Goal: Task Accomplishment & Management: Manage account settings

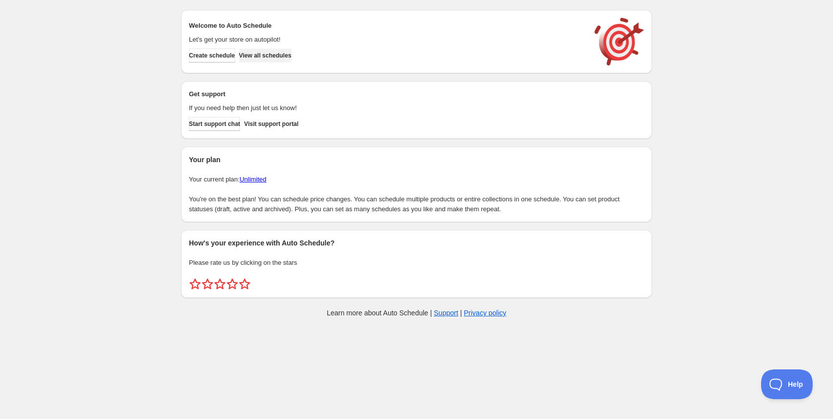
click at [292, 55] on span "View all schedules" at bounding box center [265, 56] width 53 height 8
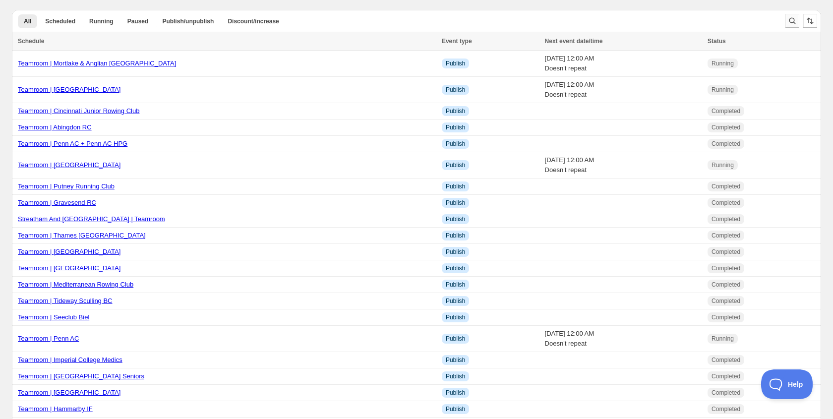
click at [794, 19] on icon "Search and filter results" at bounding box center [792, 21] width 10 height 10
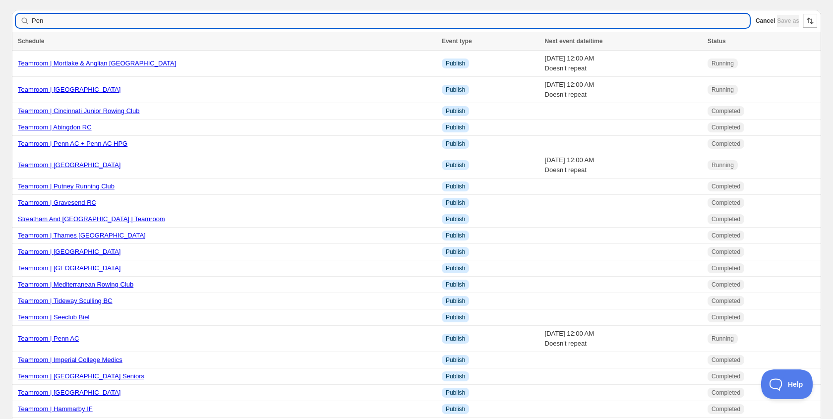
type input "Penn"
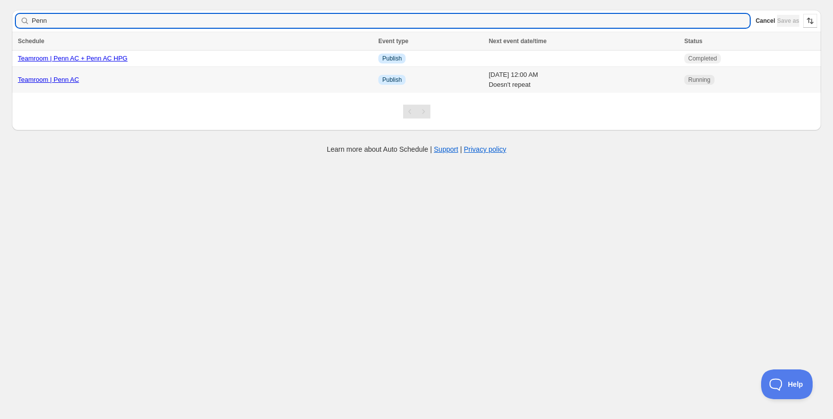
click at [68, 83] on link "Teamroom | Penn AC" at bounding box center [48, 79] width 61 height 7
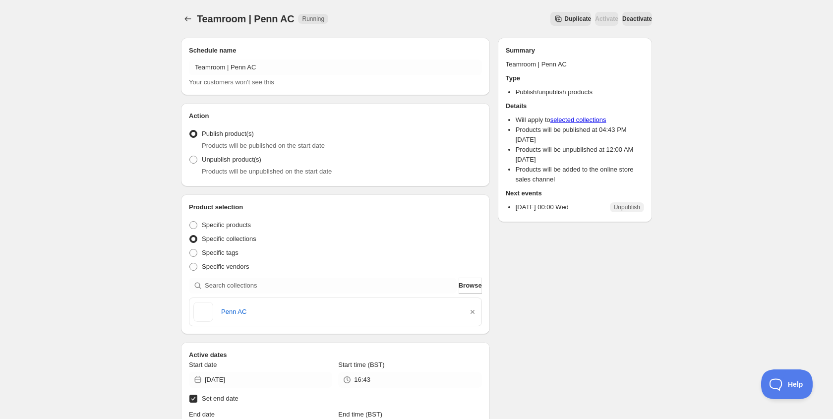
click at [626, 22] on span "Deactivate" at bounding box center [637, 19] width 30 height 8
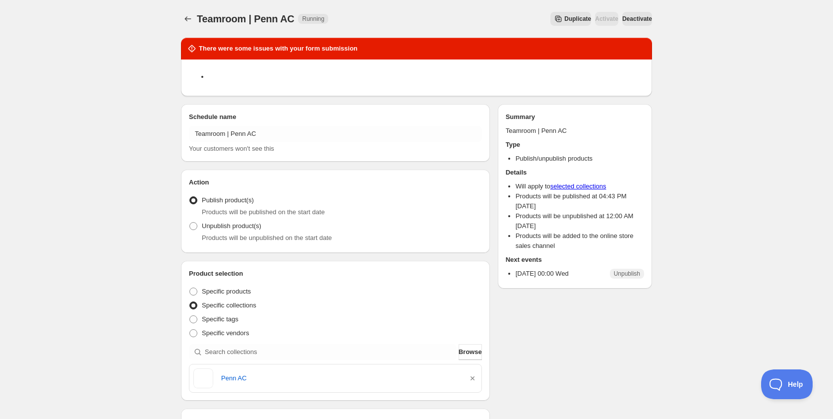
click at [632, 18] on span "Deactivate" at bounding box center [637, 19] width 30 height 8
click at [185, 25] on button "Schedules" at bounding box center [188, 19] width 14 height 14
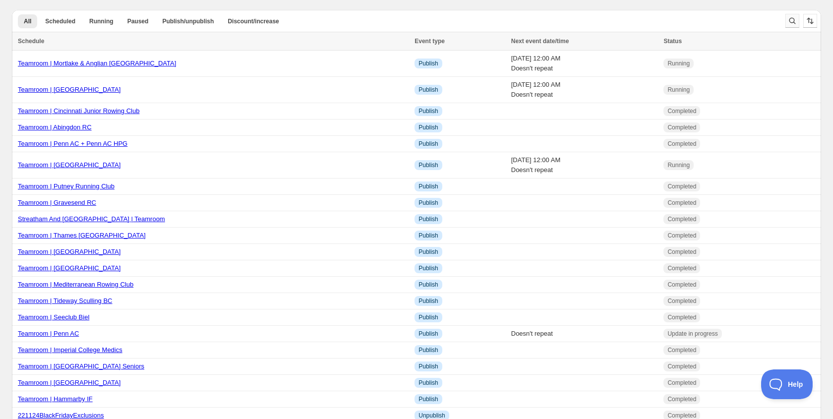
click at [791, 22] on icon "Search and filter results" at bounding box center [792, 21] width 10 height 10
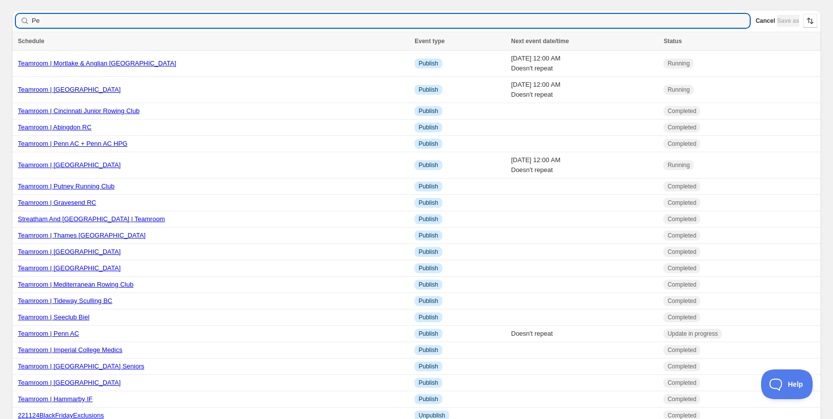
type input "Pen"
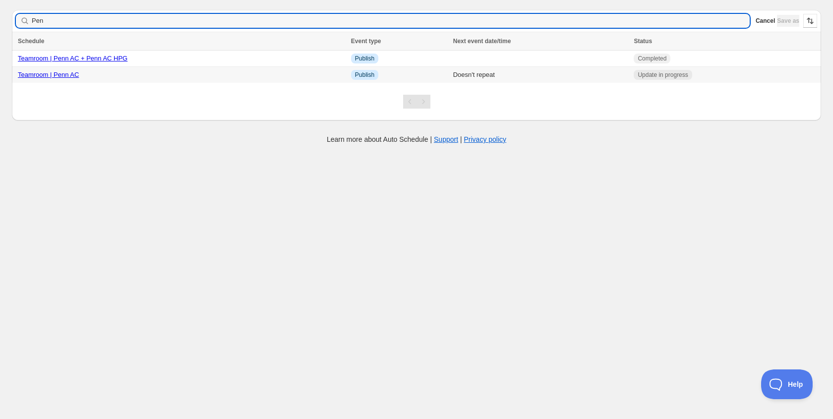
click at [69, 75] on link "Teamroom | Penn AC" at bounding box center [48, 74] width 61 height 7
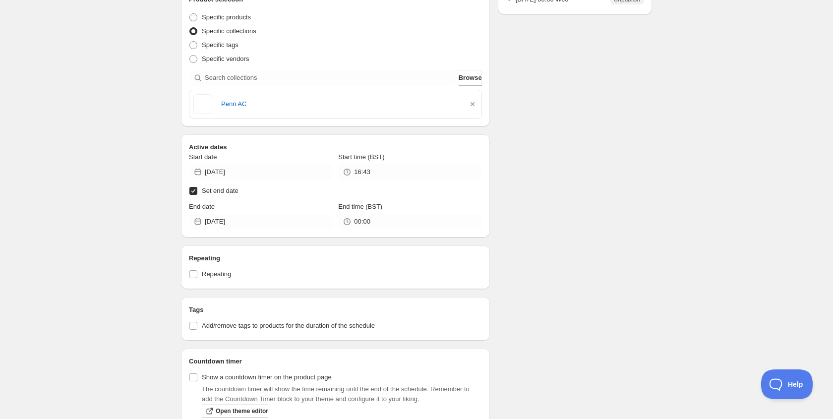
scroll to position [259, 0]
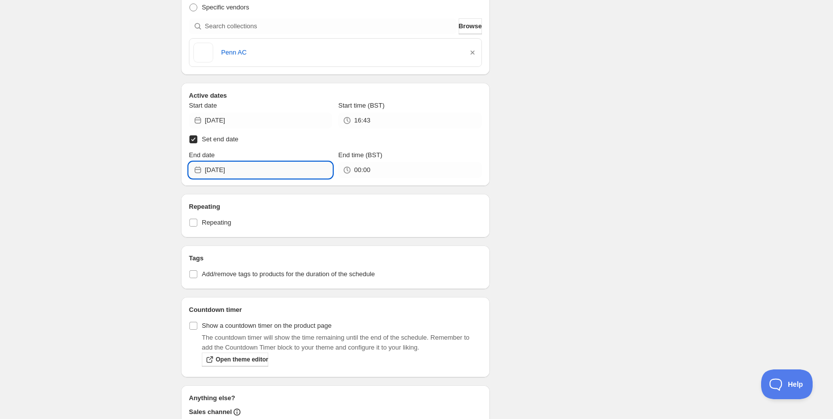
click at [244, 162] on input "2025-10-08" at bounding box center [268, 170] width 127 height 16
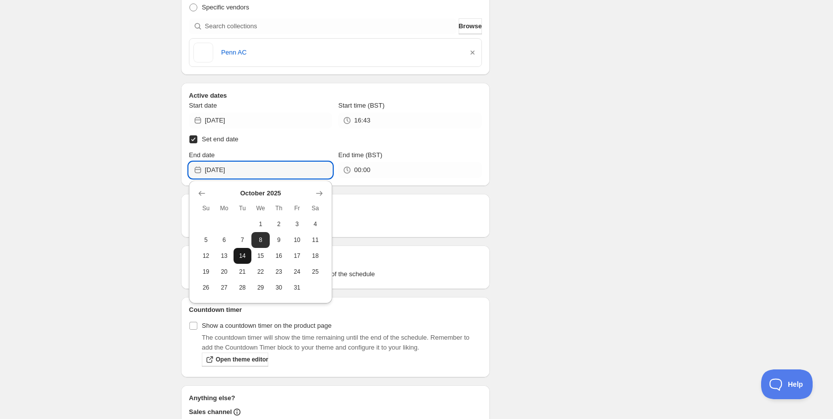
click at [245, 255] on span "14" at bounding box center [242, 256] width 10 height 8
type input "2025-10-14"
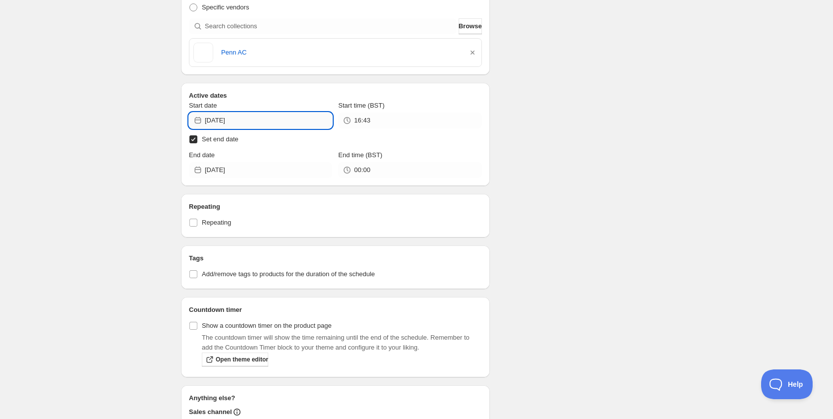
click at [261, 123] on input "2025-09-18" at bounding box center [268, 121] width 127 height 16
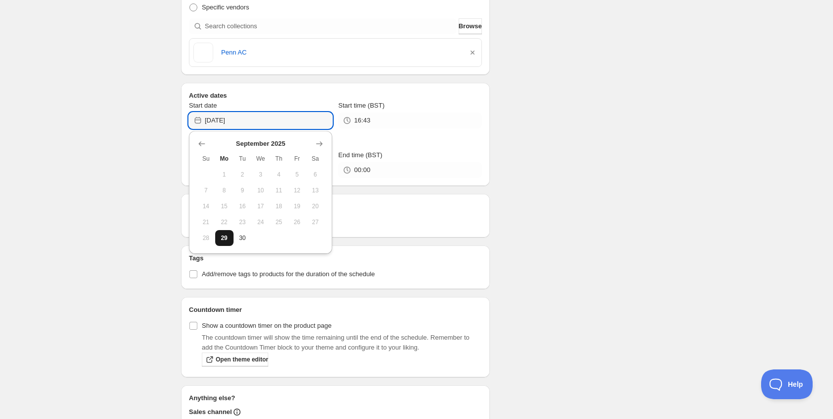
click at [226, 234] on span "29" at bounding box center [224, 238] width 10 height 8
type input "2025-09-29"
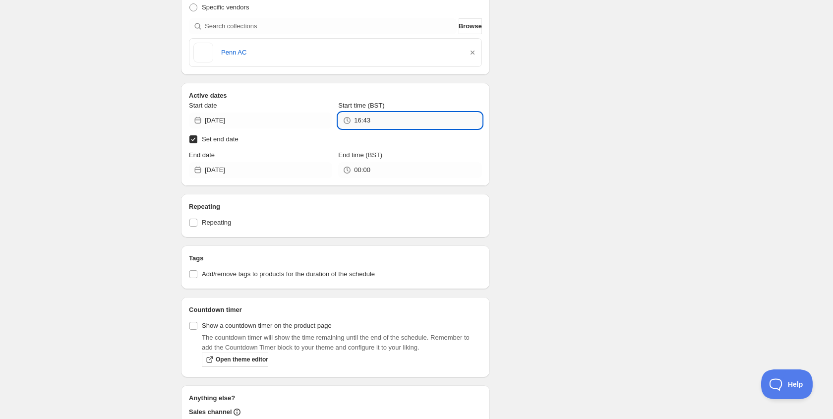
click at [386, 122] on input "16:43" at bounding box center [417, 121] width 127 height 16
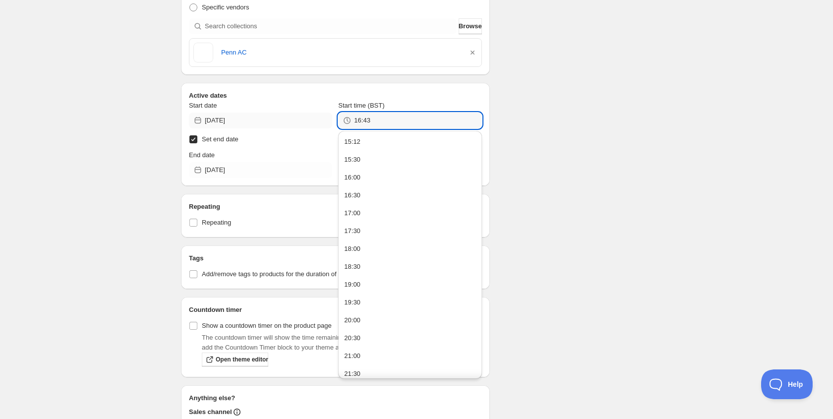
drag, startPoint x: 386, startPoint y: 122, endPoint x: 332, endPoint y: 121, distance: 54.0
click at [332, 121] on div "Start date 2025-09-29 Start time (BST) 16:43" at bounding box center [335, 115] width 293 height 28
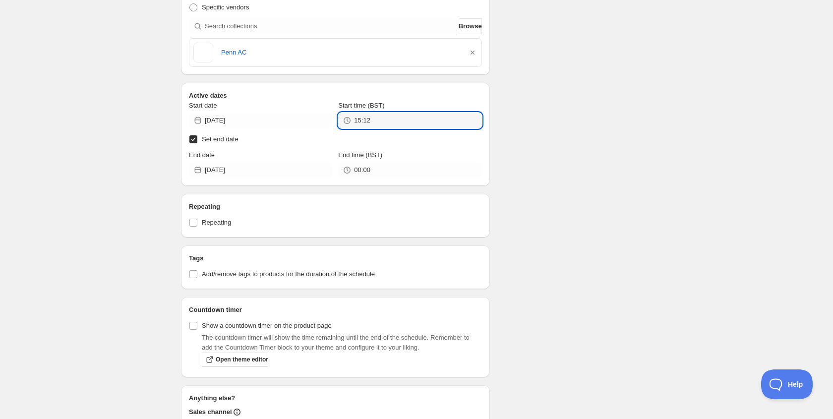
scroll to position [339, 0]
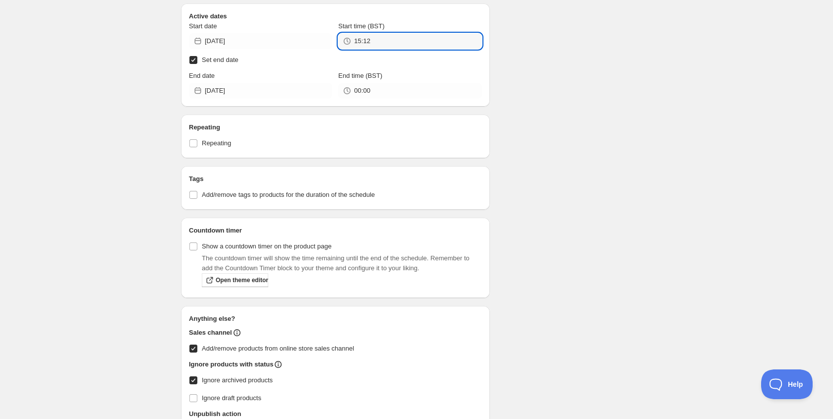
type input "15:12"
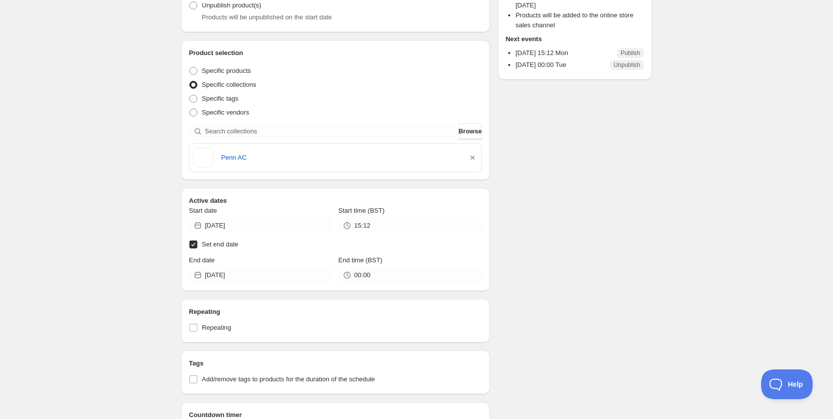
scroll to position [0, 0]
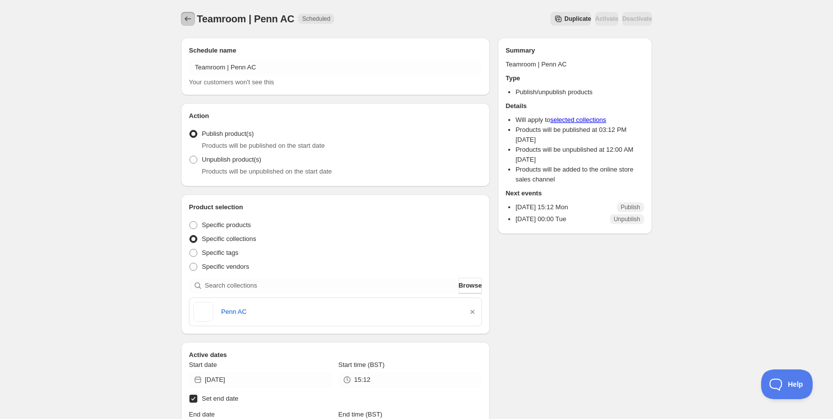
click at [189, 19] on icon "Schedules" at bounding box center [188, 19] width 10 height 10
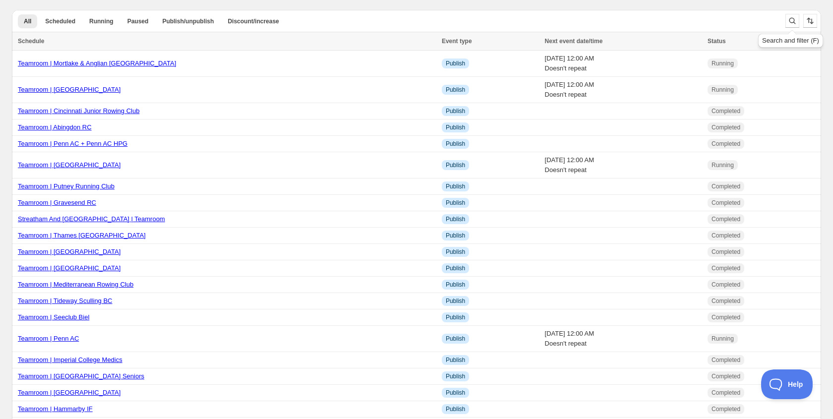
click at [797, 28] on div "Search and filter (F)" at bounding box center [790, 39] width 69 height 22
click at [795, 25] on icon "Search and filter results" at bounding box center [792, 21] width 10 height 10
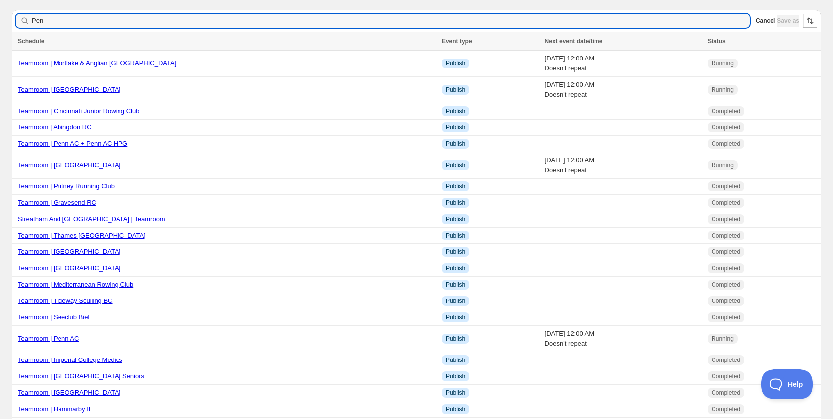
type input "Penn"
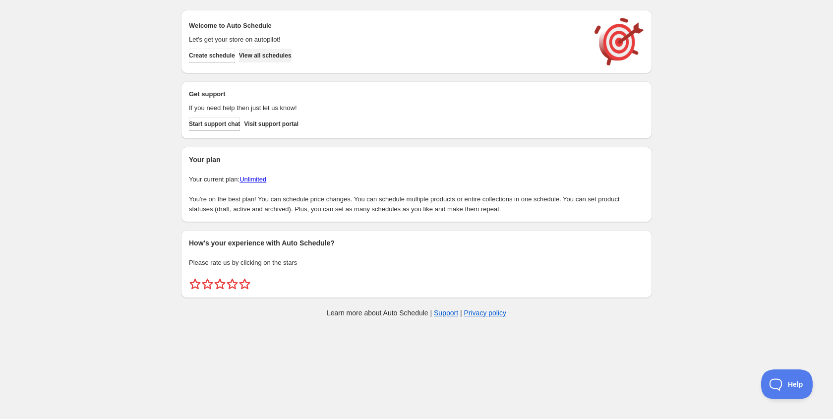
click at [292, 53] on span "View all schedules" at bounding box center [265, 56] width 53 height 8
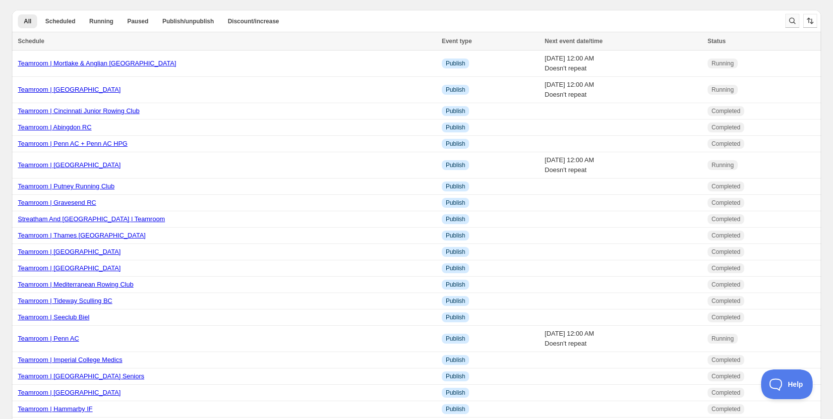
click at [791, 17] on icon "Search and filter results" at bounding box center [792, 21] width 10 height 10
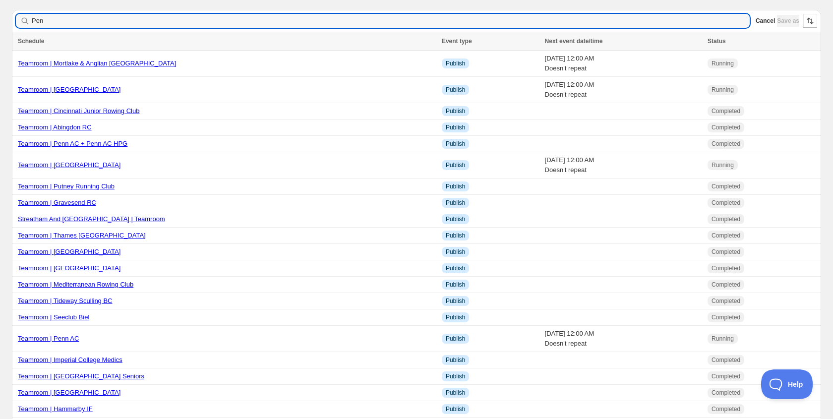
type input "Penn"
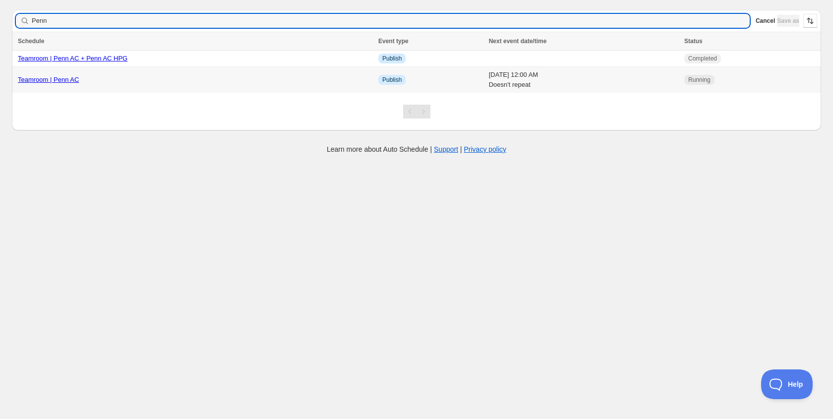
click at [54, 78] on link "Teamroom | Penn AC" at bounding box center [48, 79] width 61 height 7
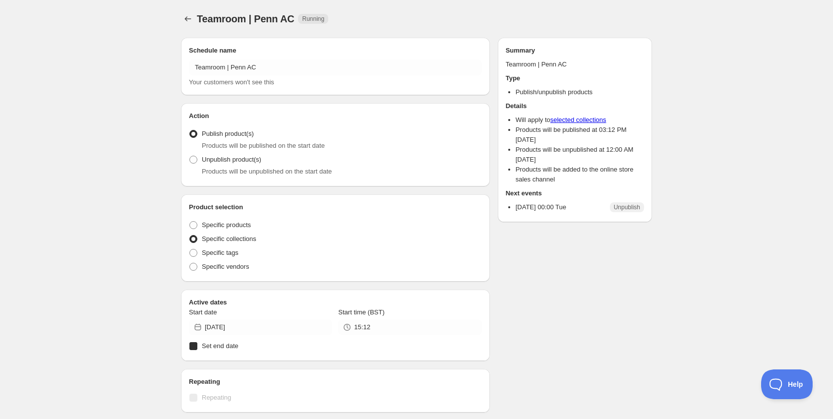
radio input "true"
checkbox input "true"
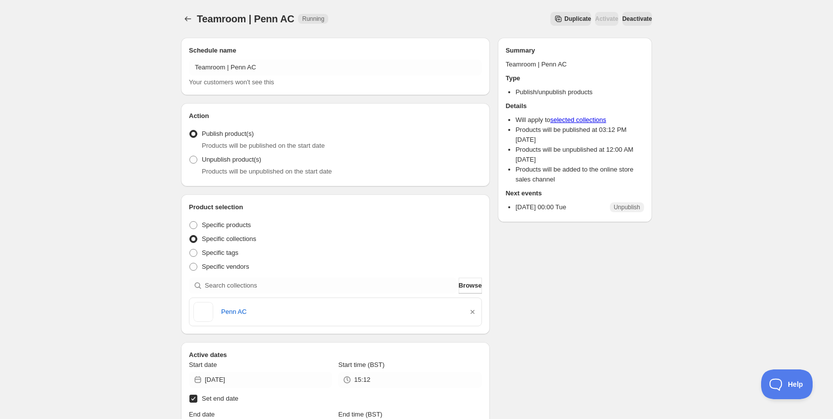
click at [485, 18] on div "Duplicate Activate Deactivate" at bounding box center [494, 19] width 316 height 14
